Goal: Navigation & Orientation: Find specific page/section

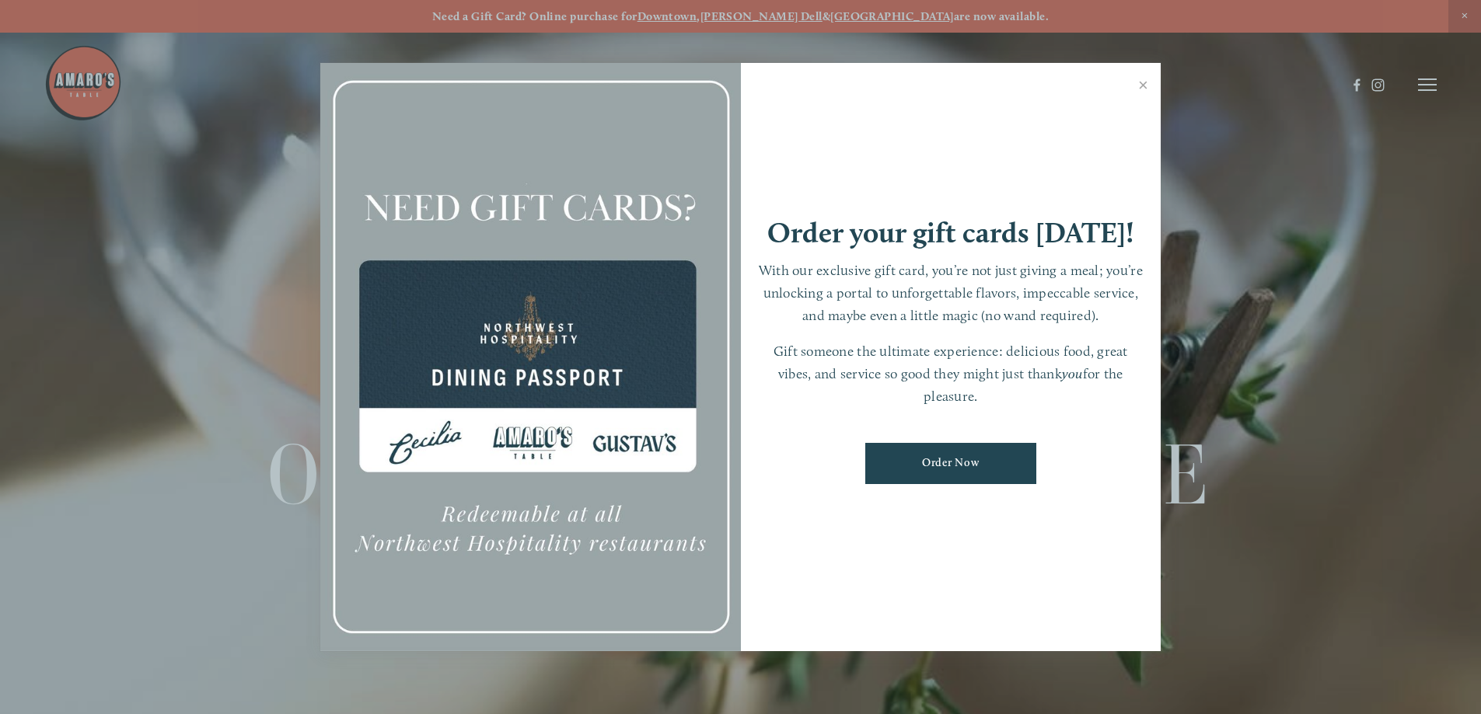
click at [1146, 84] on link "Close" at bounding box center [1143, 87] width 30 height 44
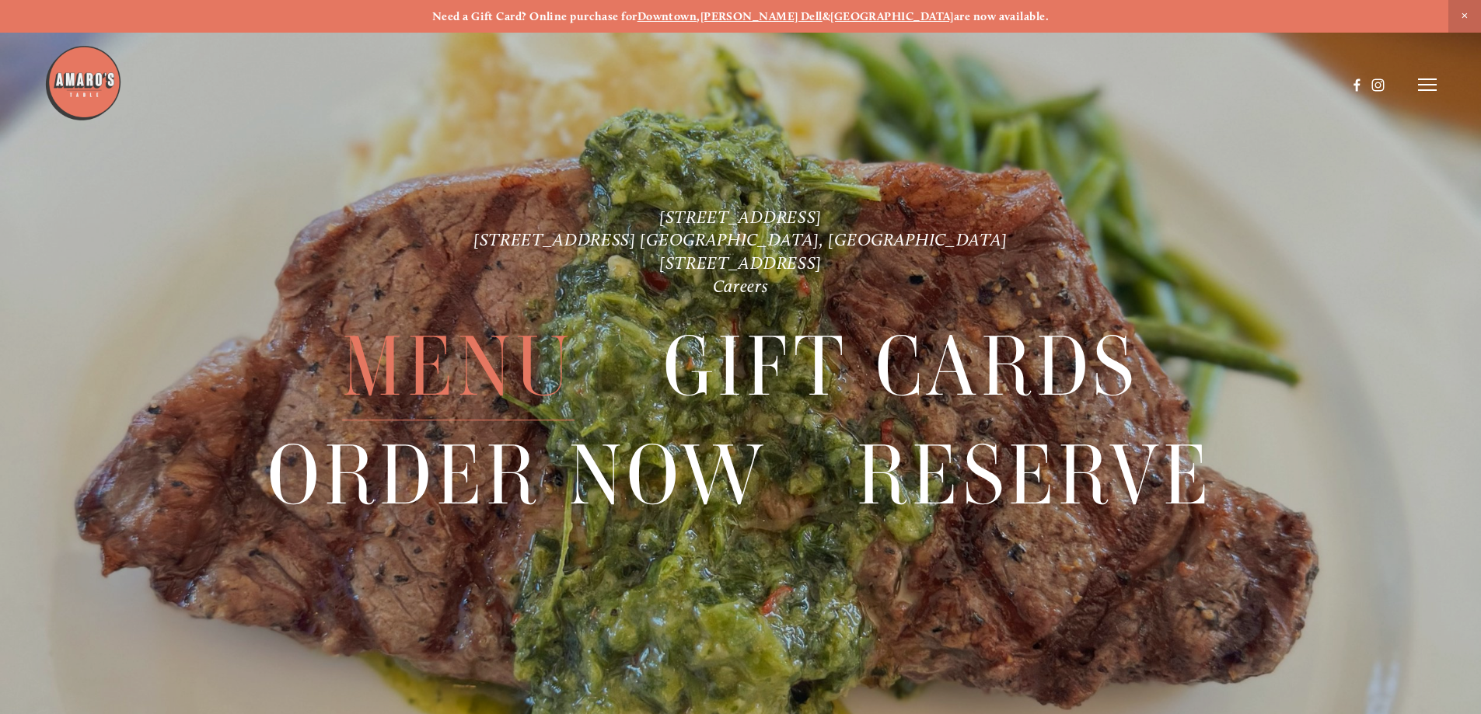
click at [501, 375] on span "Menu" at bounding box center [458, 367] width 232 height 107
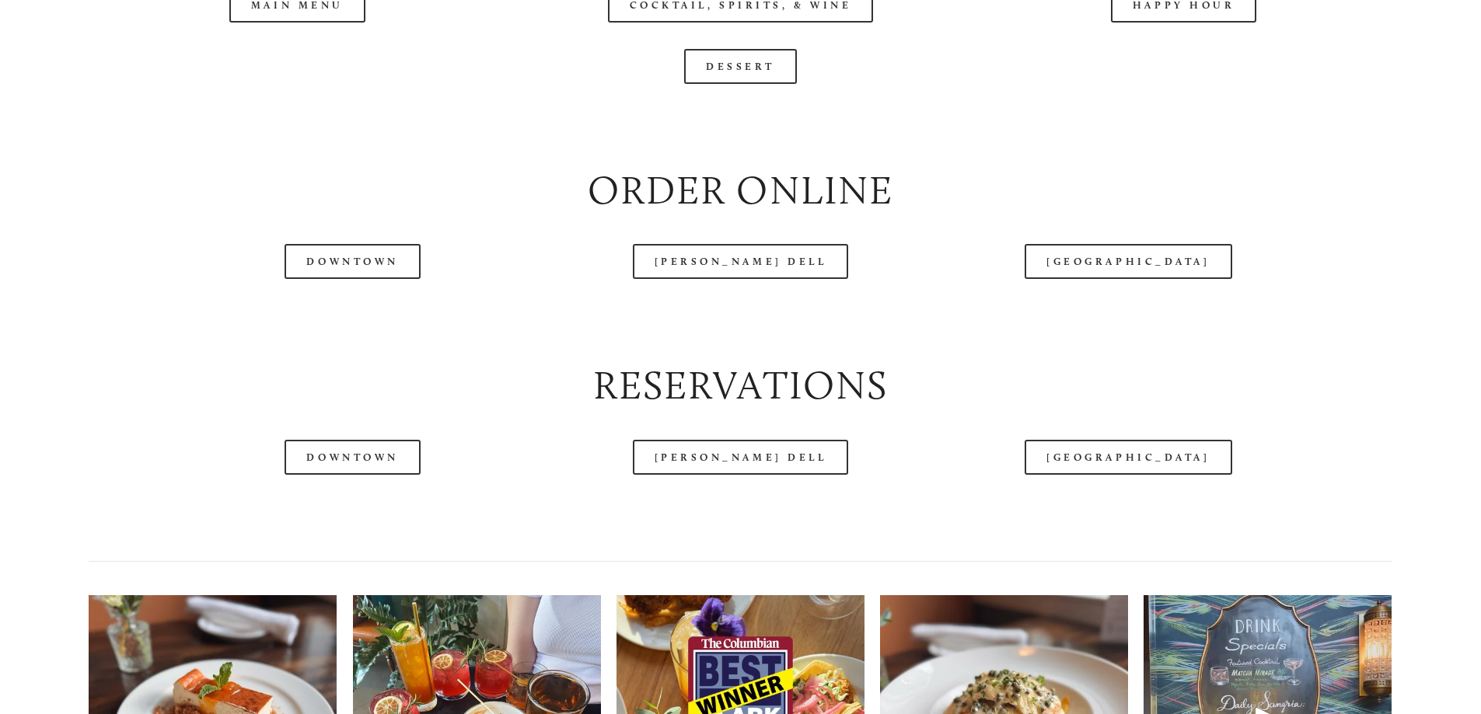
scroll to position [2021, 0]
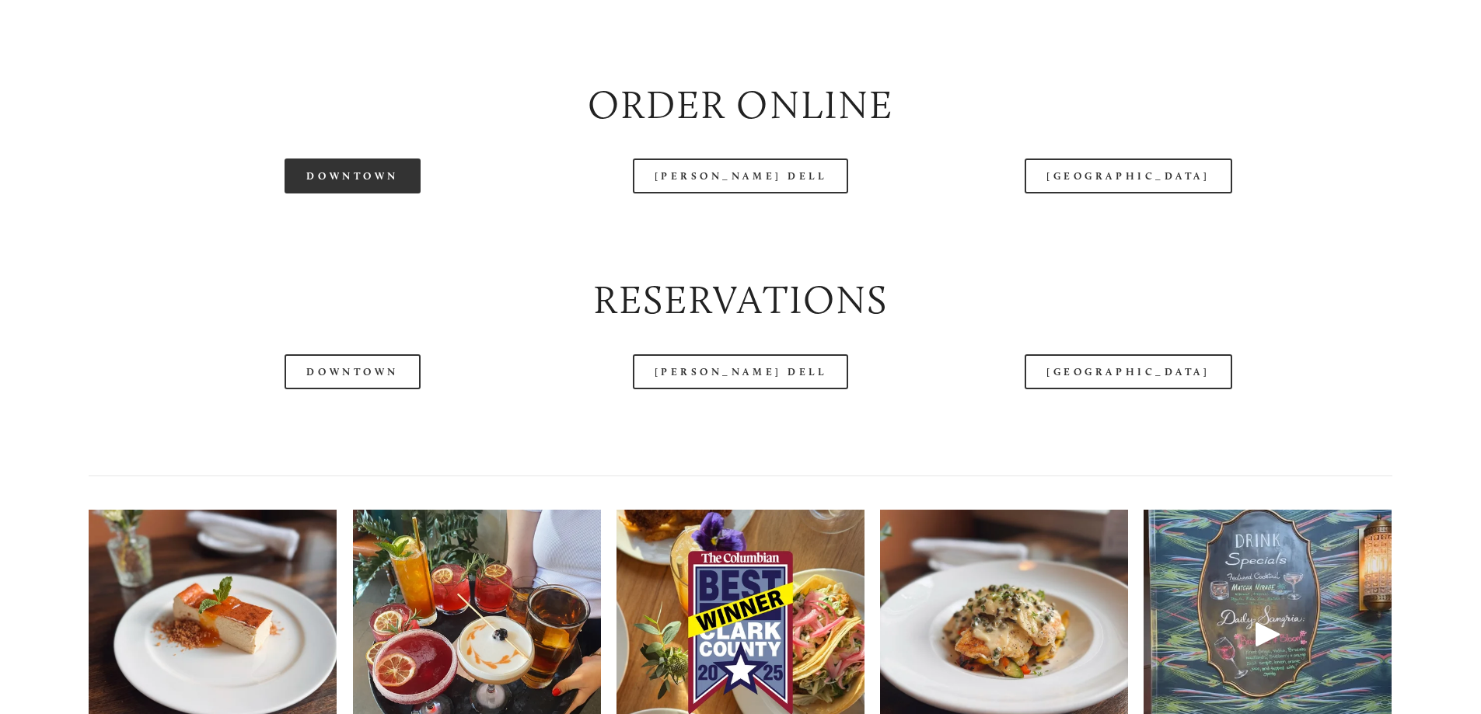
click at [335, 194] on link "Downtown" at bounding box center [351, 176] width 135 height 35
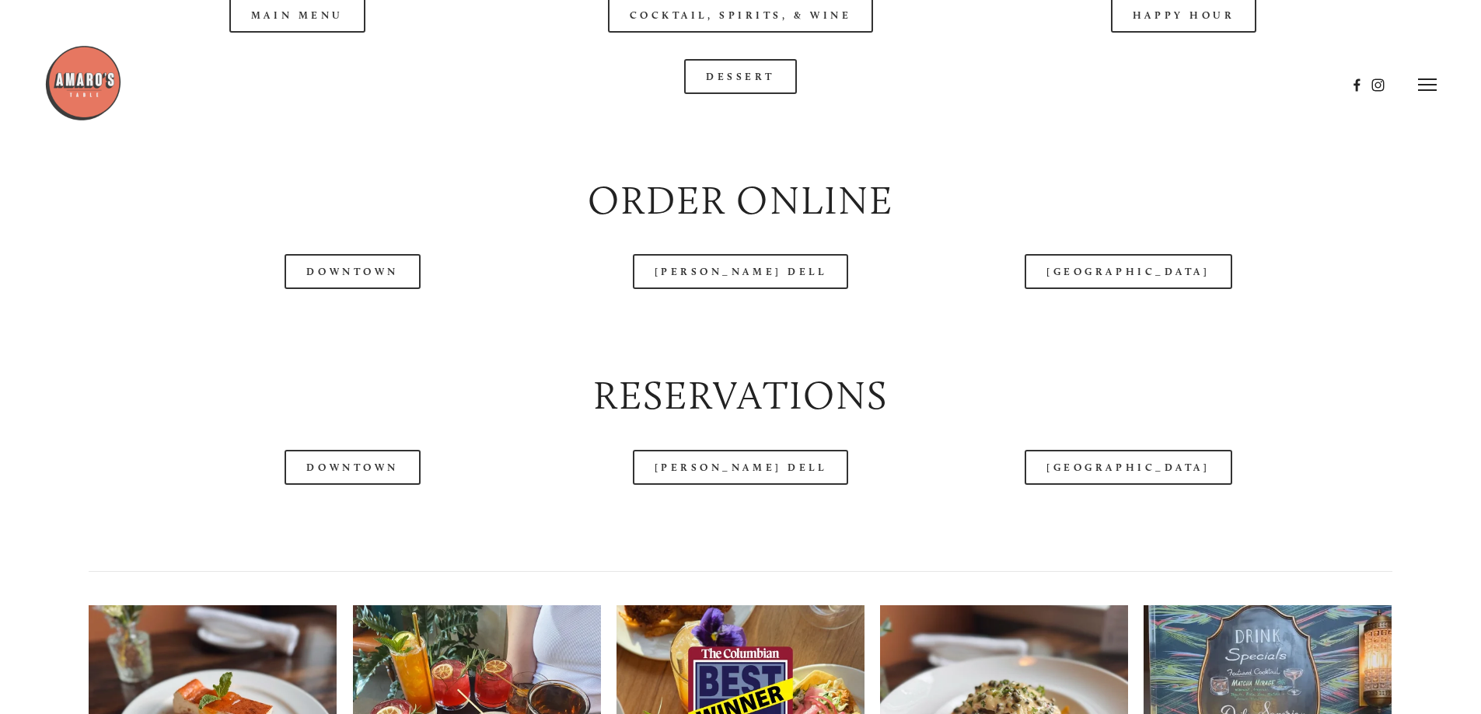
scroll to position [1865, 0]
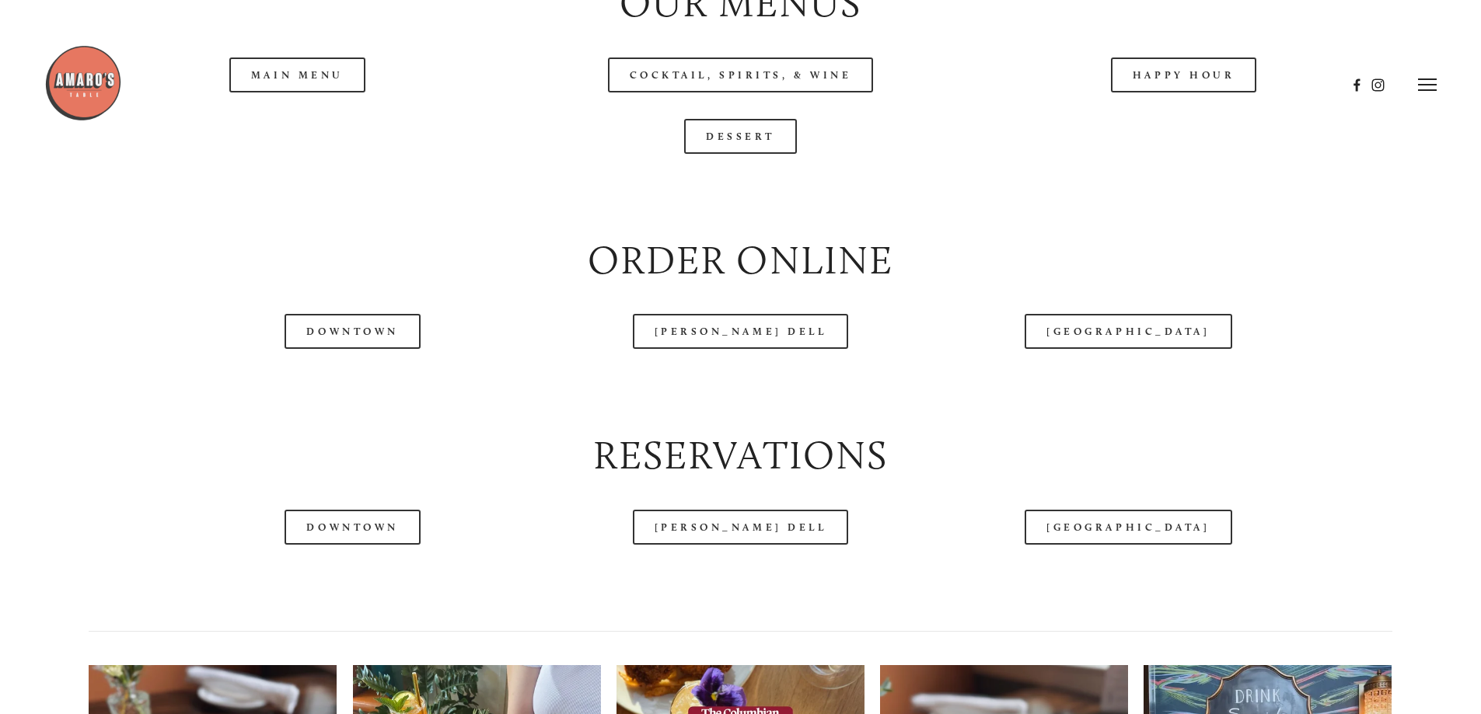
click at [1144, 124] on div at bounding box center [695, 84] width 1302 height 81
click at [1178, 122] on div at bounding box center [695, 84] width 1302 height 81
click at [1142, 127] on header "Menu Order Now Visit Gallery 0" at bounding box center [740, 84] width 1392 height 169
click at [1191, 133] on header "Menu Order Now Visit Gallery 0" at bounding box center [740, 84] width 1392 height 169
click at [1123, 119] on div at bounding box center [695, 84] width 1302 height 81
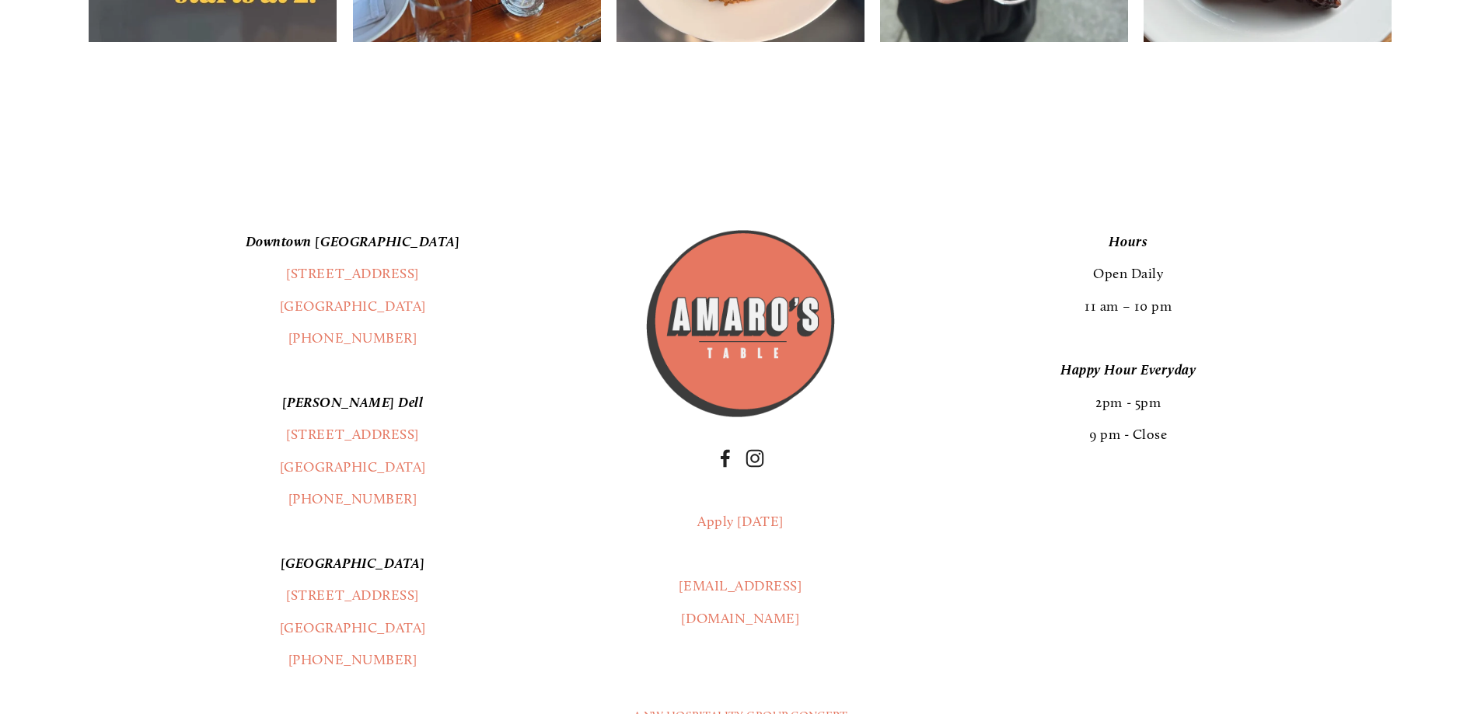
scroll to position [3264, 0]
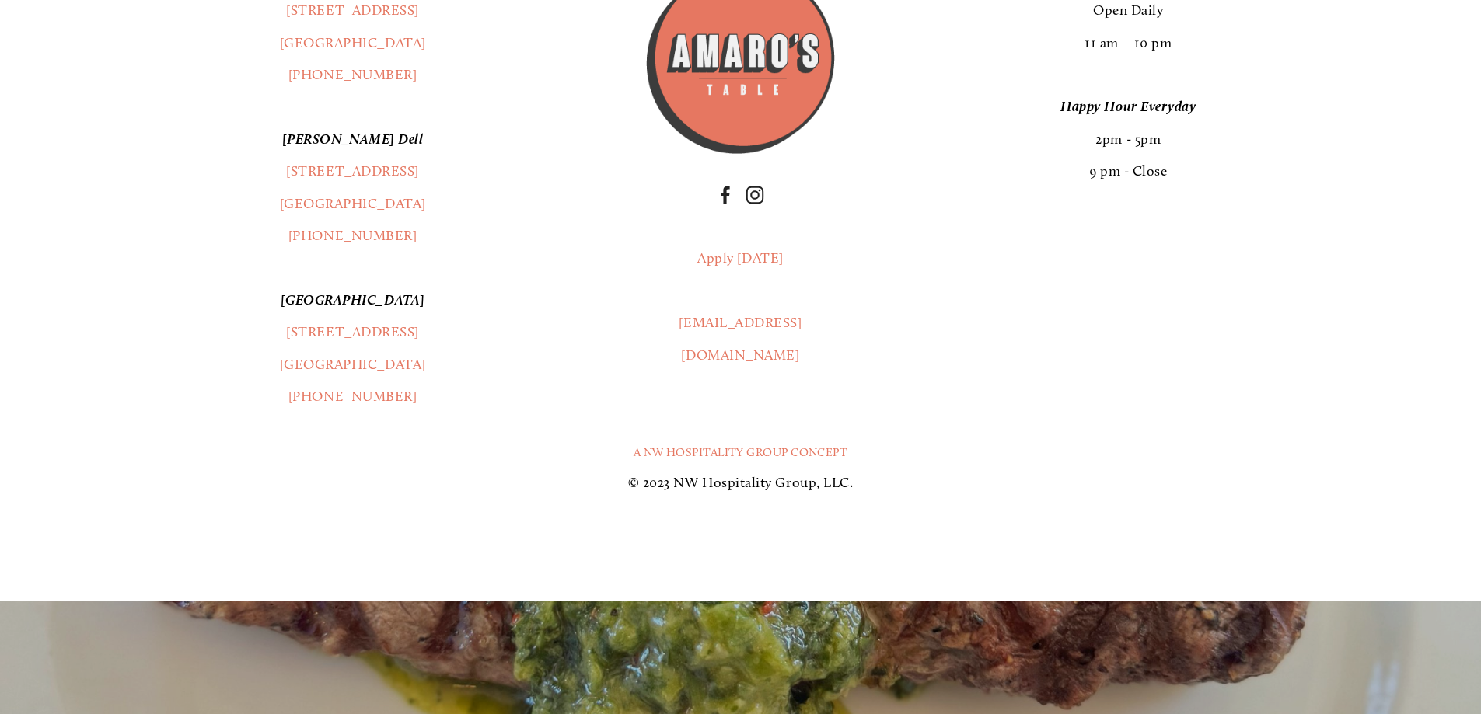
click at [1218, 414] on div "[GEOGRAPHIC_DATA] [STREET_ADDRESS] (360) 718-2942 [PERSON_NAME] Dell [STREET_AD…" at bounding box center [739, 188] width 1329 height 451
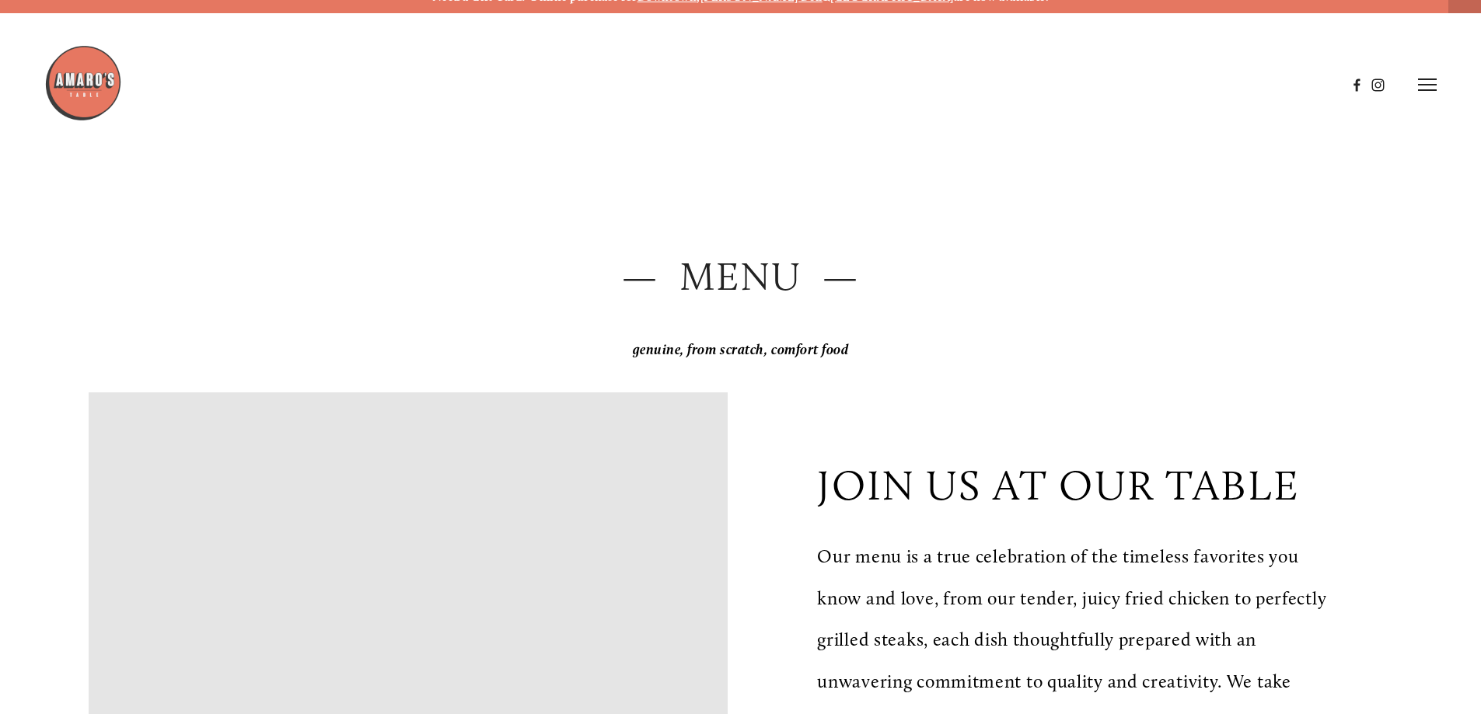
scroll to position [0, 0]
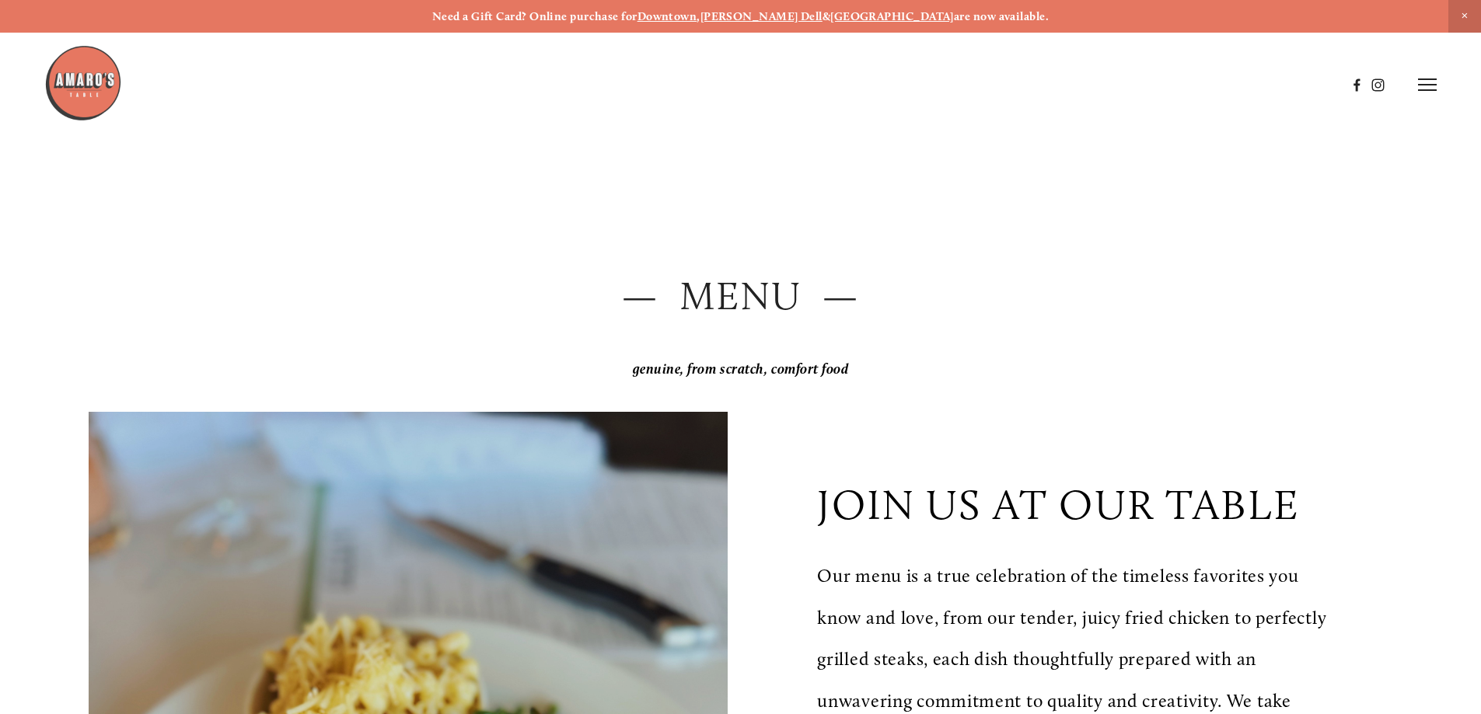
click at [1421, 90] on line at bounding box center [1427, 90] width 19 height 0
click at [1090, 85] on span "Menu" at bounding box center [1101, 84] width 32 height 15
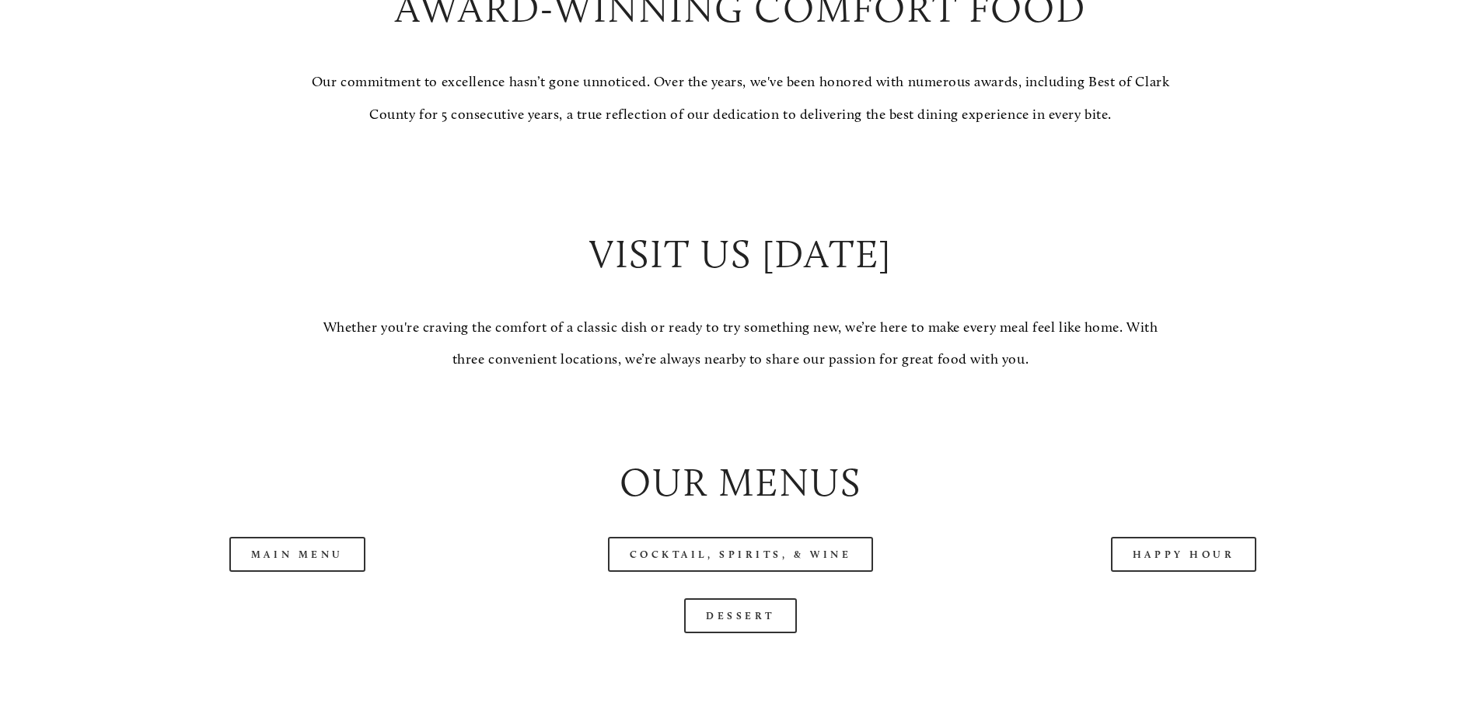
scroll to position [1710, 0]
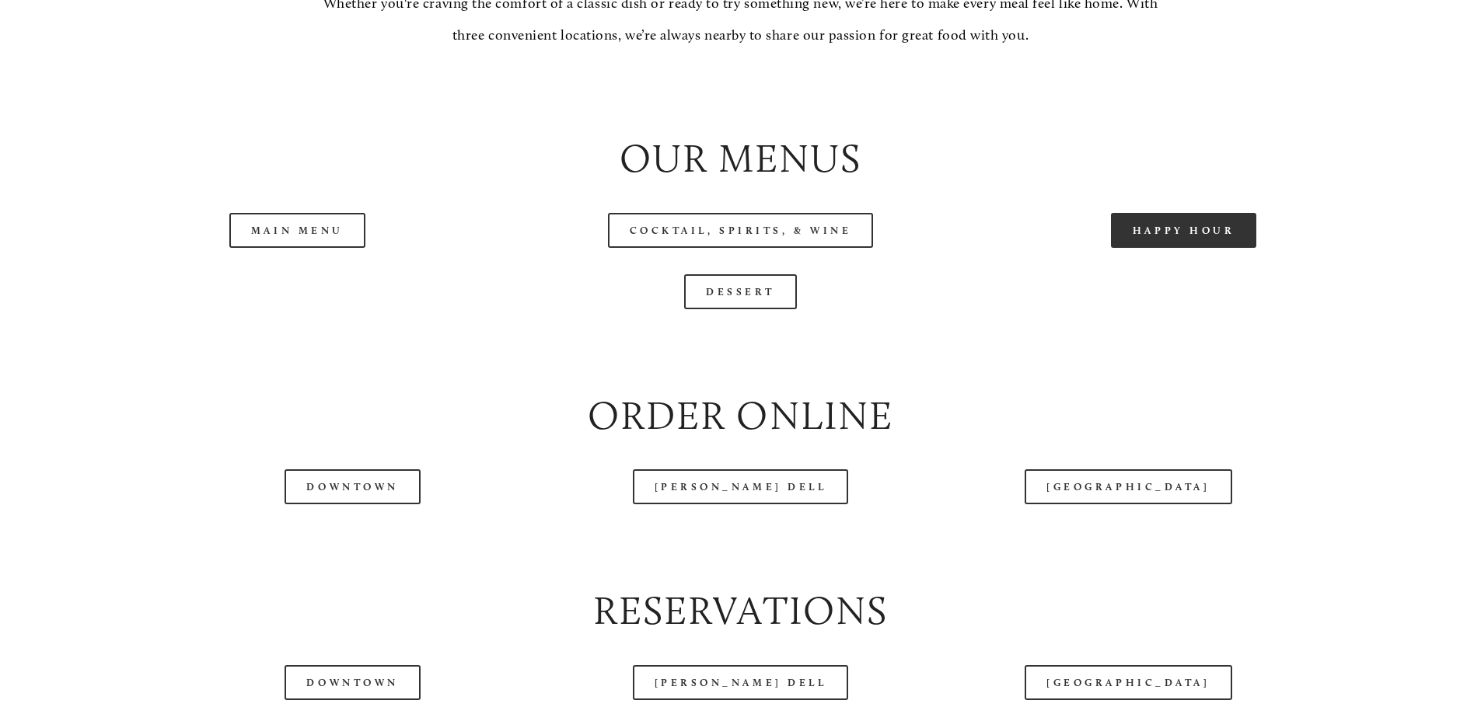
click at [1159, 248] on link "Happy Hour" at bounding box center [1184, 230] width 146 height 35
